Goal: Task Accomplishment & Management: Manage account settings

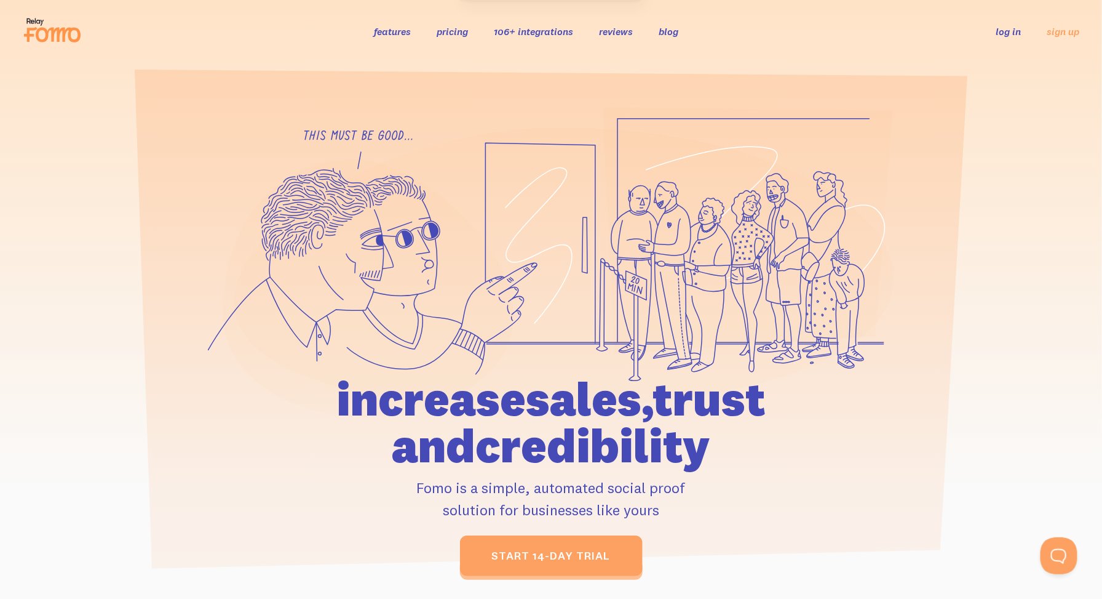
click at [1007, 30] on link "log in" at bounding box center [1009, 31] width 25 height 12
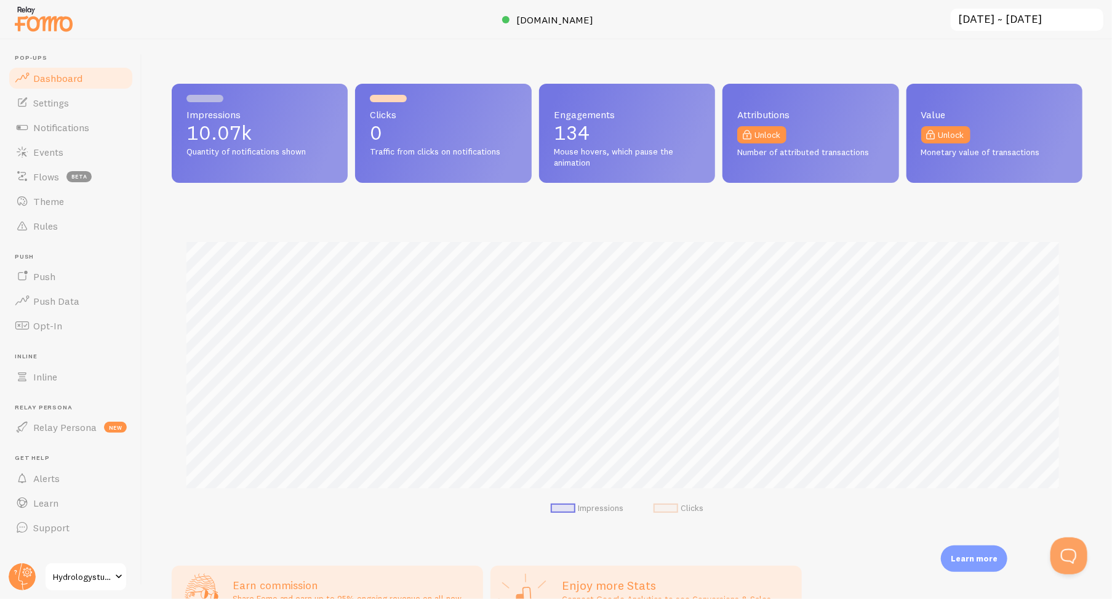
scroll to position [323, 901]
click at [55, 126] on span "Notifications" at bounding box center [61, 127] width 56 height 12
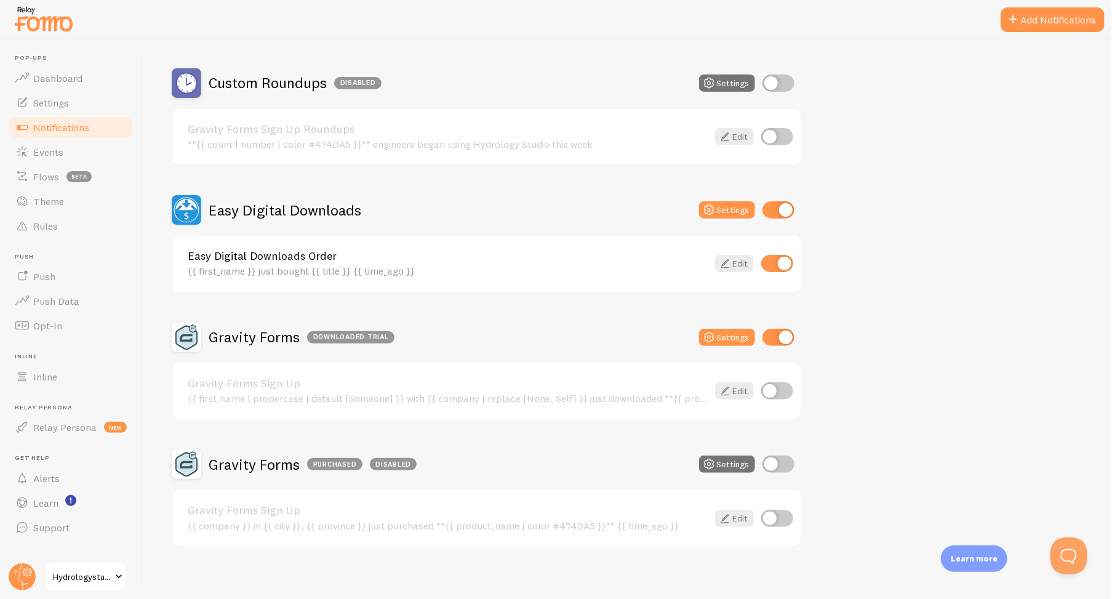
scroll to position [233, 0]
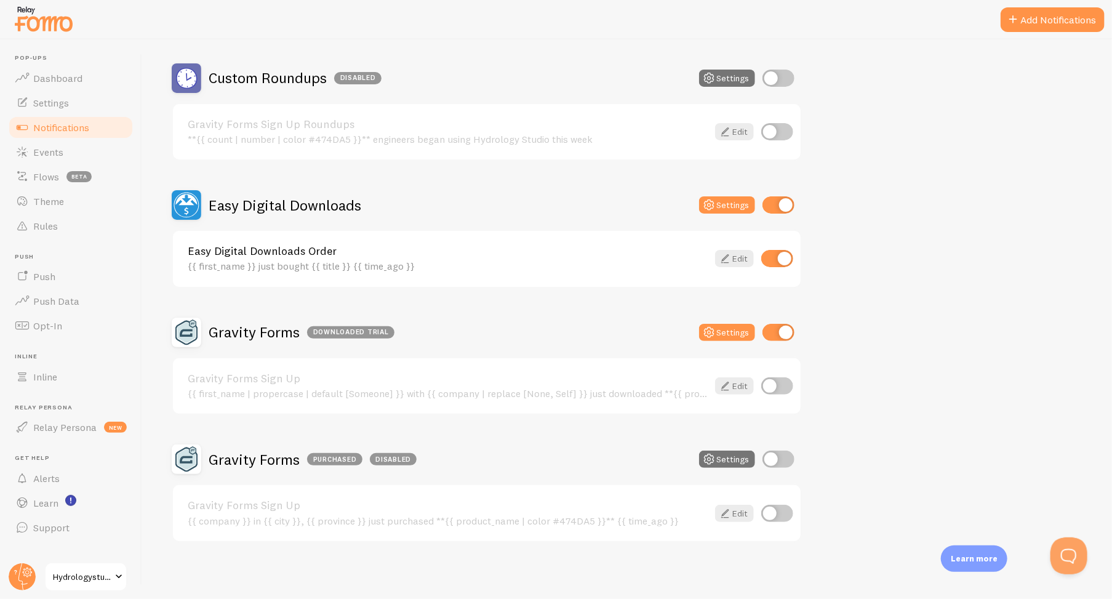
click at [771, 329] on input "checkbox" at bounding box center [778, 332] width 32 height 17
checkbox input "false"
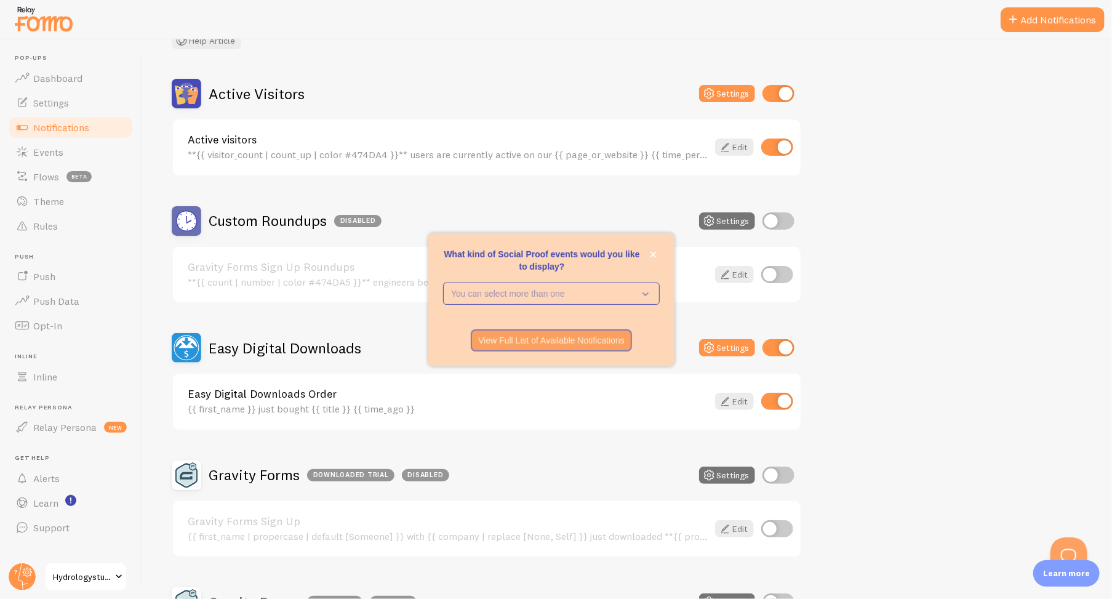
scroll to position [48, 0]
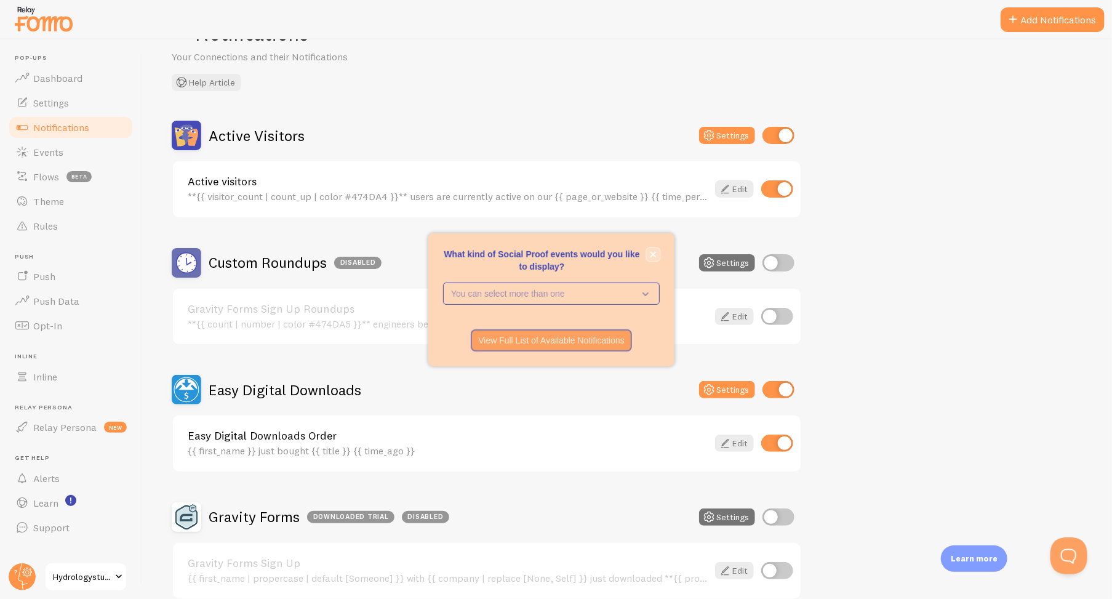
click at [656, 252] on icon "close," at bounding box center [653, 254] width 7 height 7
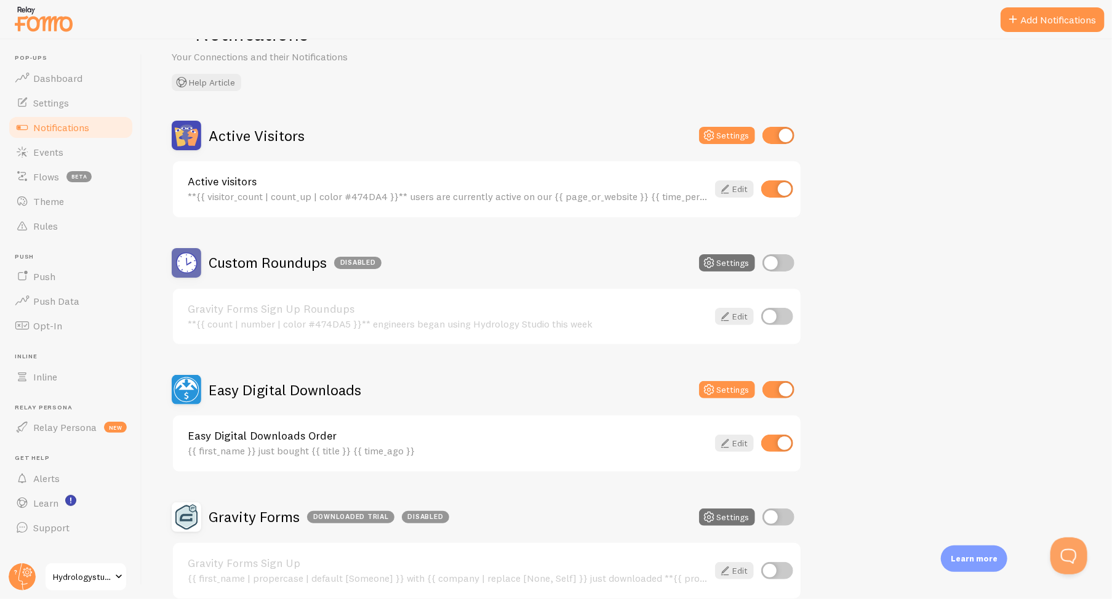
click at [766, 191] on input "checkbox" at bounding box center [777, 188] width 32 height 17
click at [781, 190] on input "checkbox" at bounding box center [777, 188] width 32 height 17
click at [766, 190] on input "checkbox" at bounding box center [777, 188] width 32 height 17
checkbox input "false"
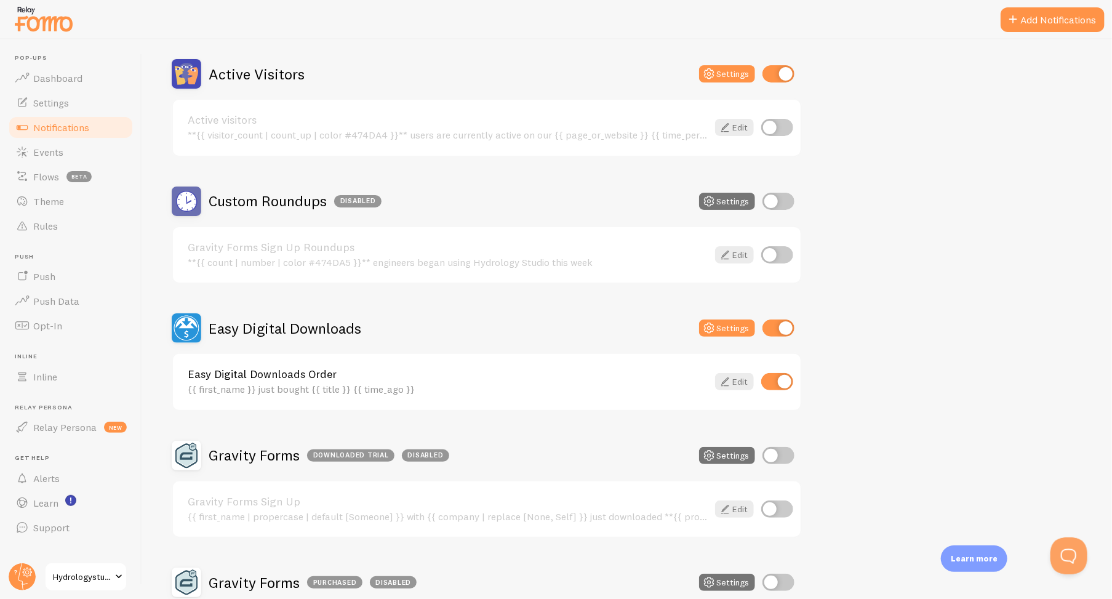
click at [771, 381] on input "checkbox" at bounding box center [777, 381] width 32 height 17
click at [788, 381] on input "checkbox" at bounding box center [777, 381] width 32 height 17
checkbox input "true"
click at [768, 329] on input "checkbox" at bounding box center [778, 327] width 32 height 17
checkbox input "false"
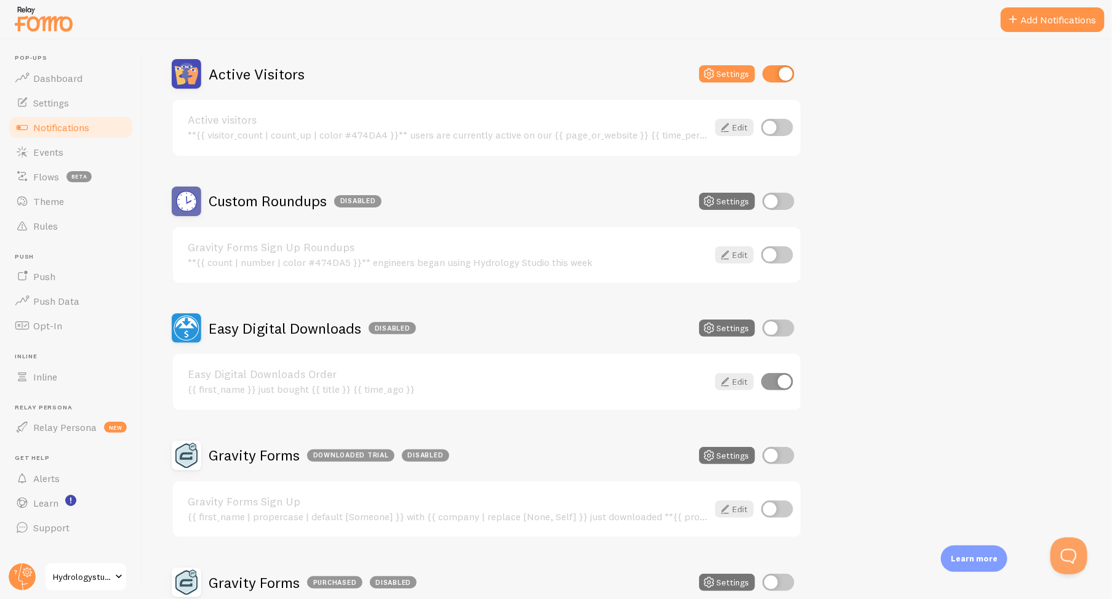
click at [787, 124] on input "checkbox" at bounding box center [777, 127] width 32 height 17
checkbox input "true"
click at [768, 73] on input "checkbox" at bounding box center [778, 73] width 32 height 17
click at [783, 73] on input "checkbox" at bounding box center [778, 73] width 32 height 17
click at [770, 71] on input "checkbox" at bounding box center [778, 73] width 32 height 17
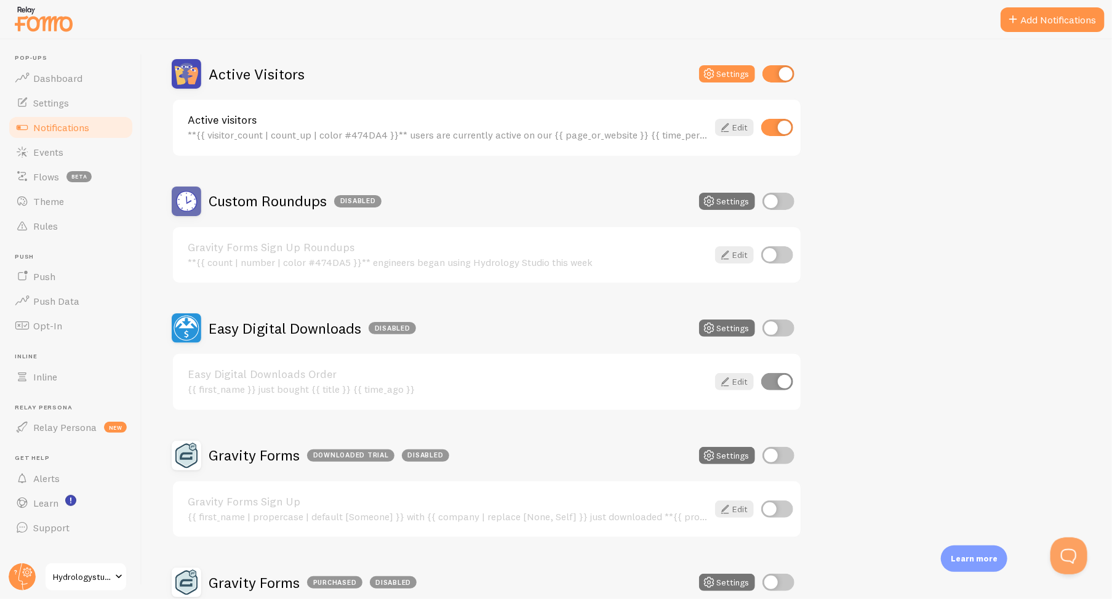
checkbox input "false"
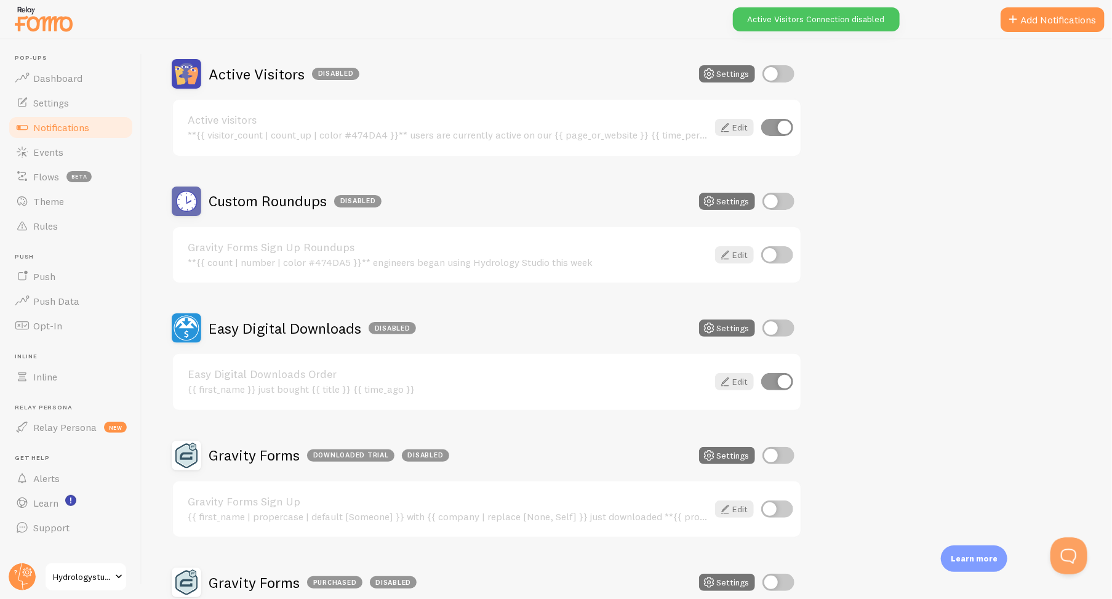
click at [911, 276] on div "Active Visitors Disabled Settings Active visitors **{{ visitor_count | count_up…" at bounding box center [627, 362] width 911 height 606
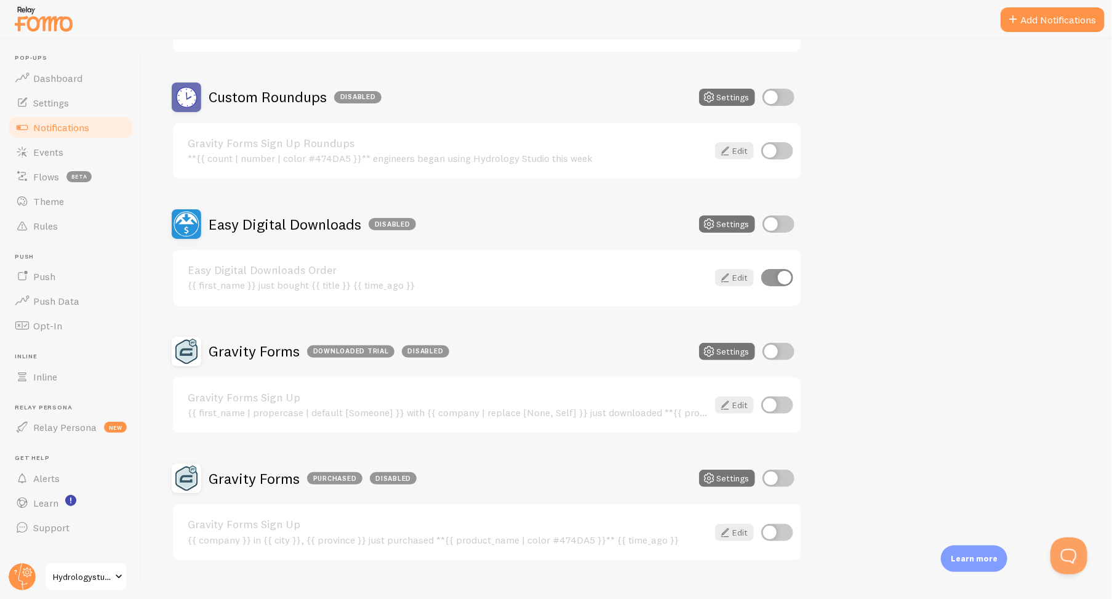
scroll to position [0, 0]
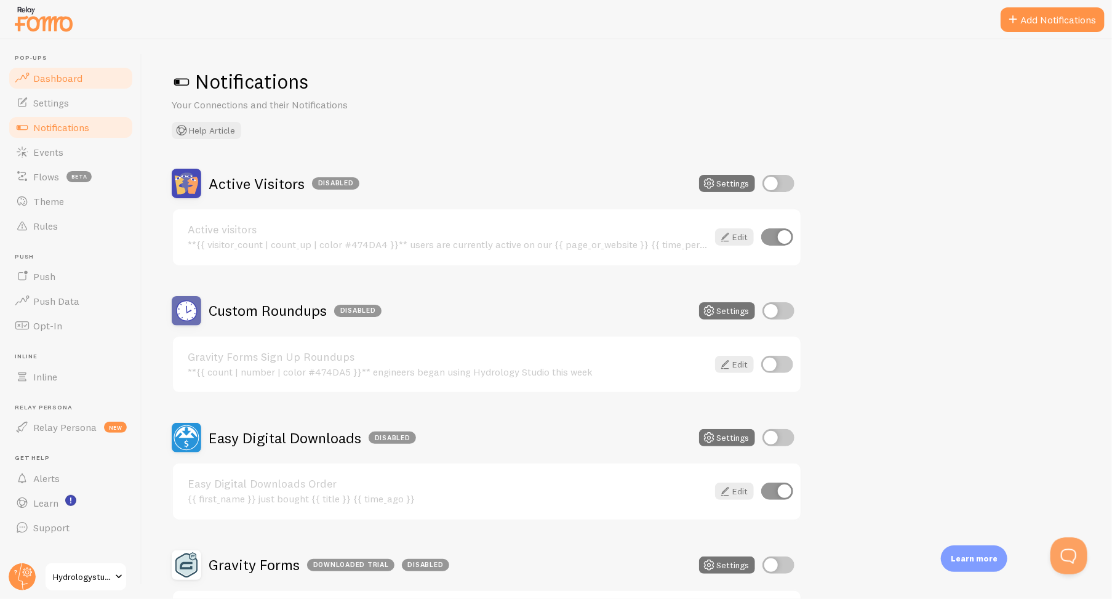
click at [58, 72] on span "Dashboard" at bounding box center [57, 78] width 49 height 12
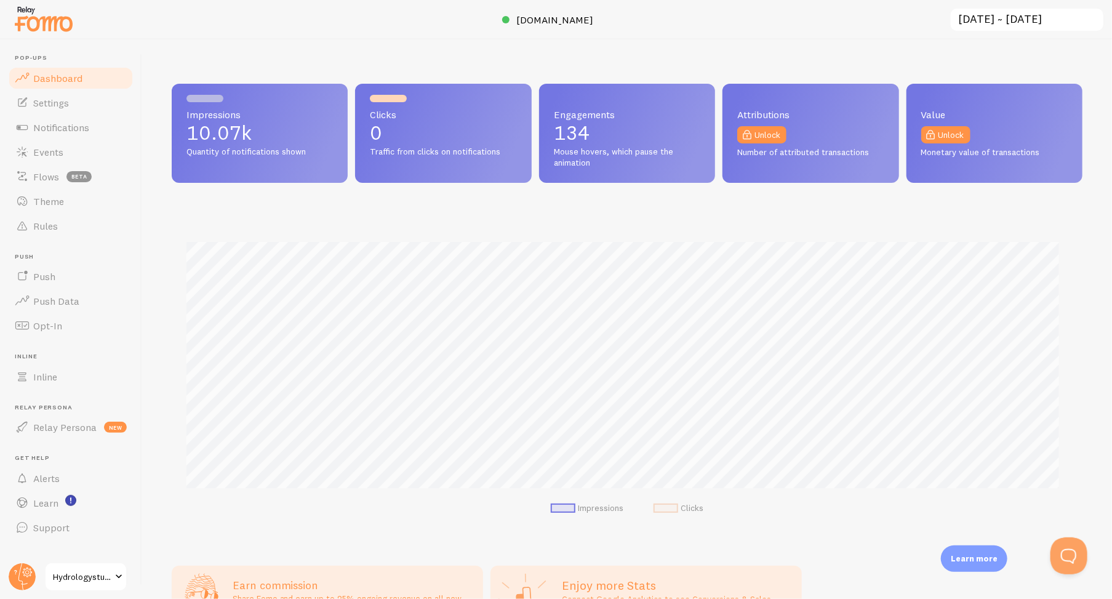
scroll to position [323, 901]
click at [50, 150] on span "Events" at bounding box center [48, 152] width 30 height 12
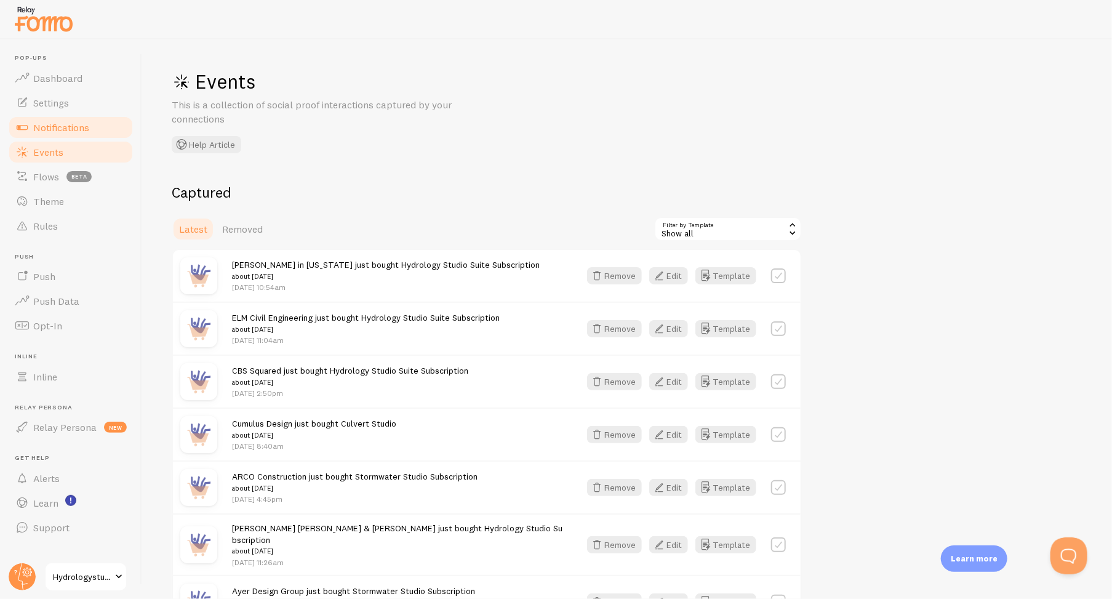
click at [59, 124] on span "Notifications" at bounding box center [61, 127] width 56 height 12
